Goal: Browse casually

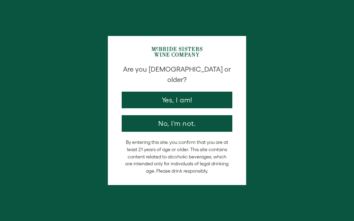
click at [203, 92] on button "Yes, I am!" at bounding box center [177, 100] width 111 height 17
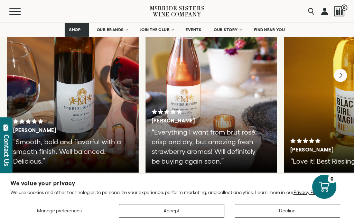
scroll to position [1259, 0]
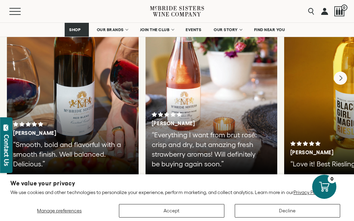
click at [121, 31] on span "OUR BRANDS" at bounding box center [110, 29] width 27 height 5
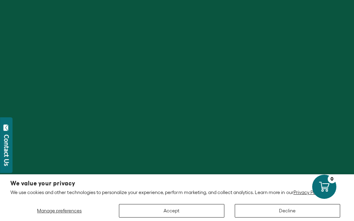
click at [190, 210] on button "Accept" at bounding box center [172, 210] width 106 height 13
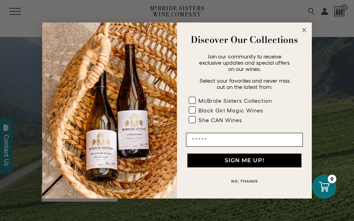
click at [306, 26] on circle "Close dialog" at bounding box center [305, 30] width 8 height 8
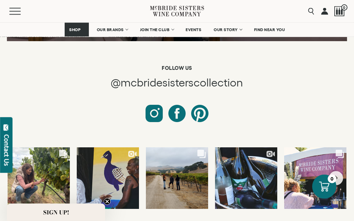
scroll to position [2932, 0]
click at [47, 162] on div "Comments Count 6 It’s officially harvest season in [US_STATE], and we’re out in…" at bounding box center [38, 178] width 51 height 32
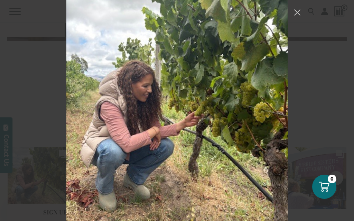
scroll to position [47, 0]
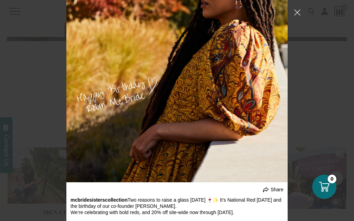
click at [298, 11] on button "Close Instagram Feed Popup" at bounding box center [297, 12] width 11 height 11
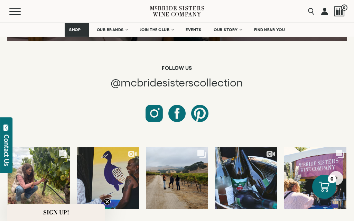
click at [298, 11] on div "Menu Search 0" at bounding box center [177, 11] width 354 height 22
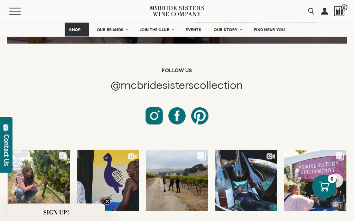
scroll to position [2929, 0]
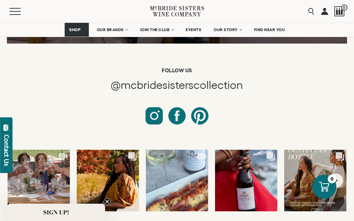
click at [337, 178] on icon "Next slide" at bounding box center [337, 181] width 4 height 6
click at [337, 173] on button "Next slide" at bounding box center [336, 180] width 14 height 14
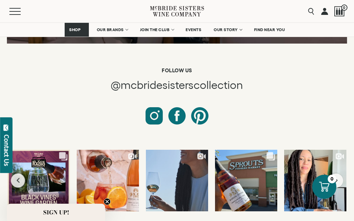
click at [339, 173] on button "Next slide" at bounding box center [336, 180] width 14 height 14
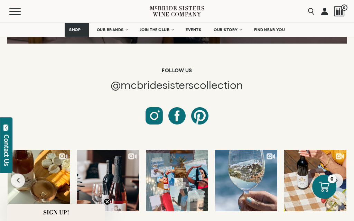
click at [21, 173] on button "Previous slide" at bounding box center [18, 180] width 14 height 14
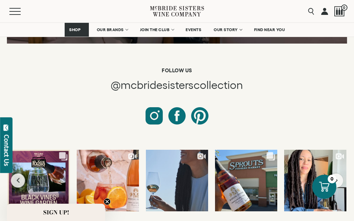
click at [339, 173] on button "Next slide" at bounding box center [336, 180] width 14 height 14
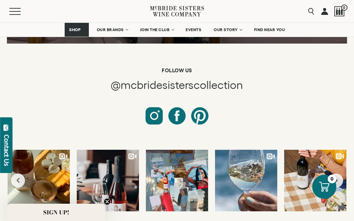
click at [337, 178] on icon "Next slide" at bounding box center [336, 180] width 3 height 5
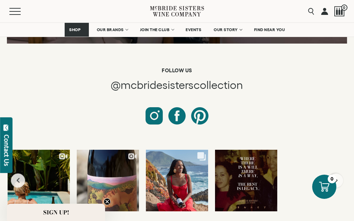
click at [340, 173] on button "Next slide" at bounding box center [336, 180] width 14 height 14
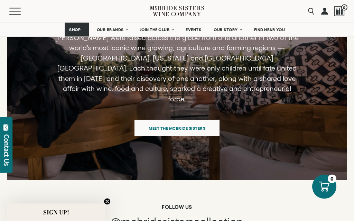
scroll to position [2791, 0]
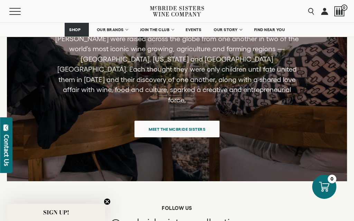
click at [17, 11] on button "Menu" at bounding box center [21, 11] width 25 height 7
